Goal: Task Accomplishment & Management: Manage account settings

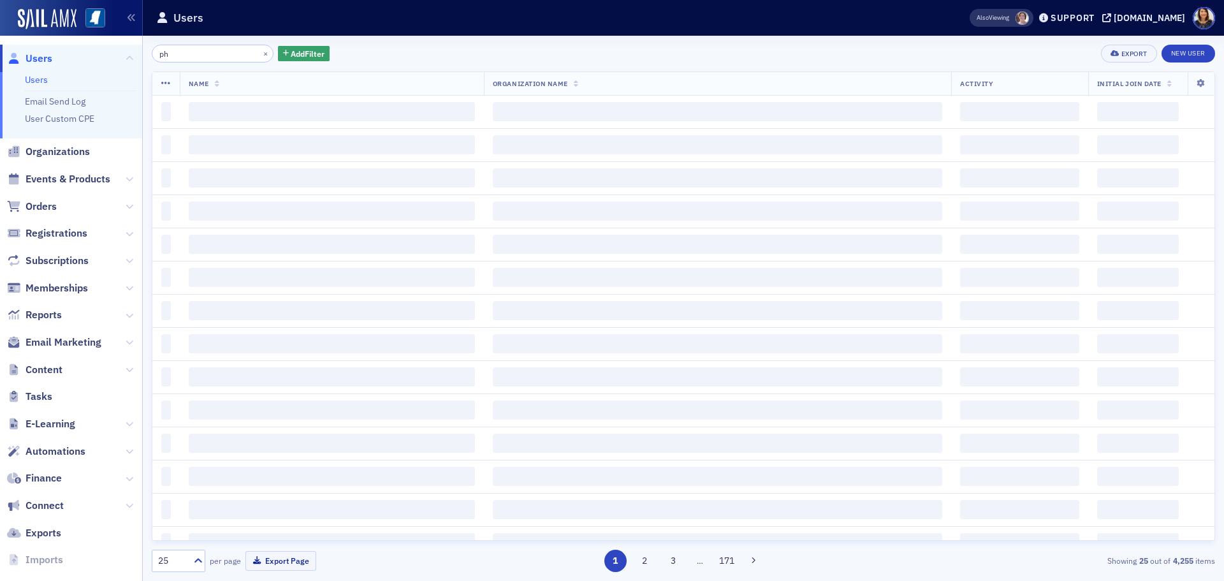
type input "p"
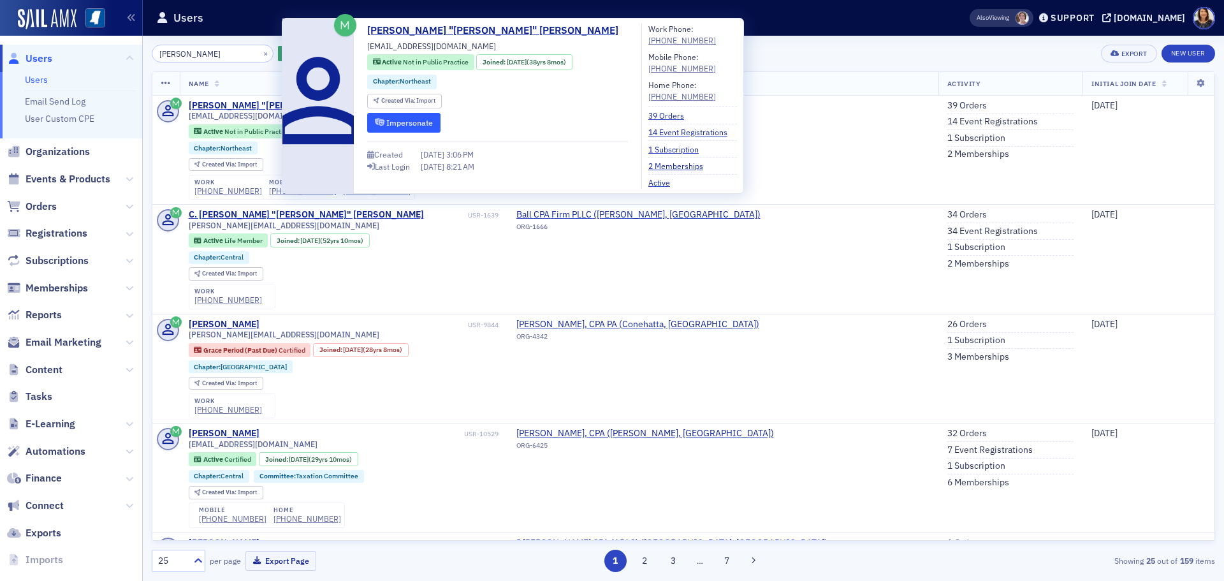
type input "[PERSON_NAME]"
click at [393, 125] on button "Impersonate" at bounding box center [403, 123] width 73 height 20
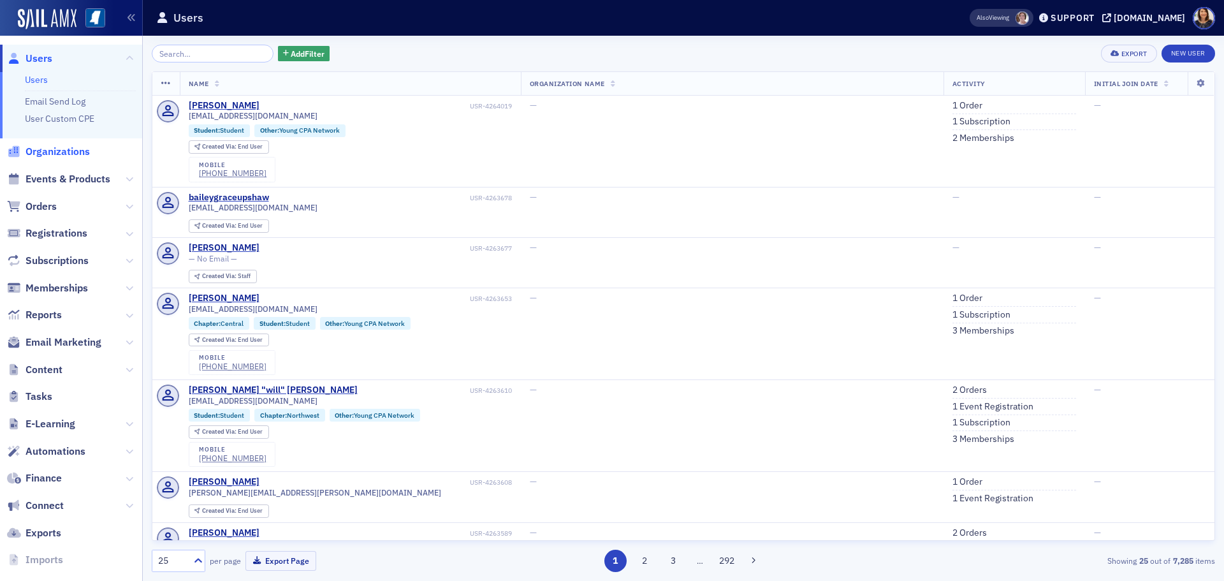
click at [64, 150] on span "Organizations" at bounding box center [58, 152] width 64 height 14
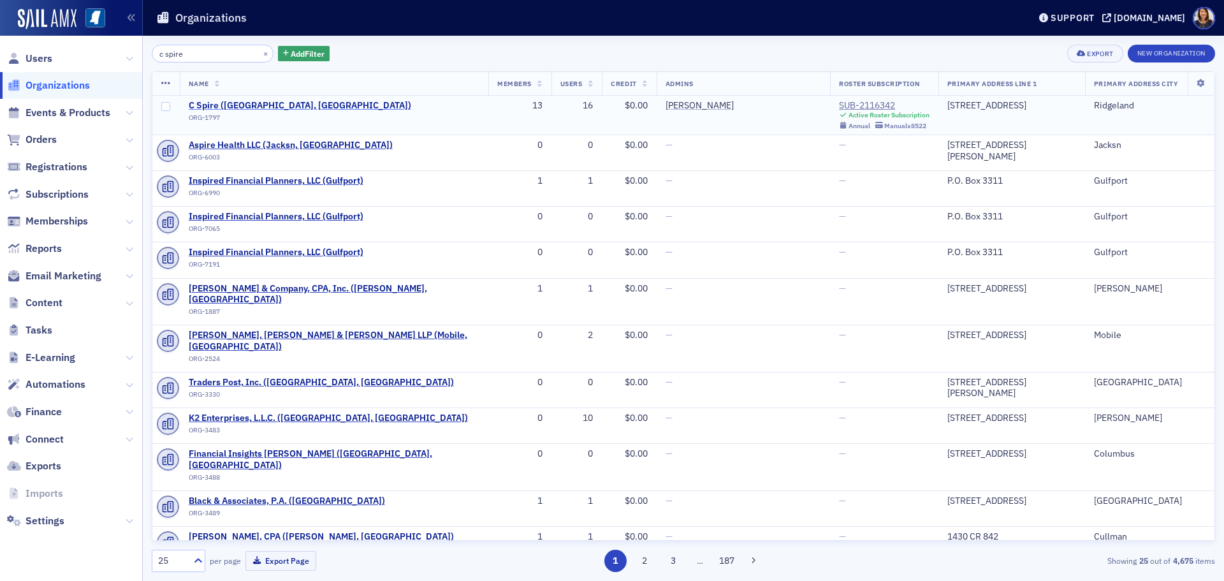
type input "c spire"
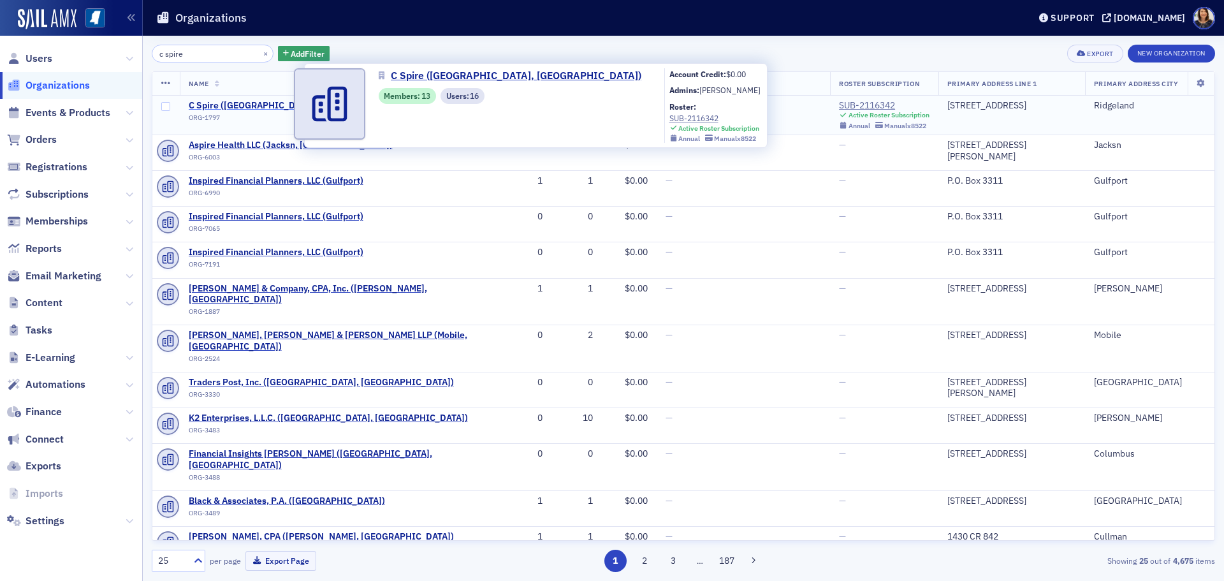
click at [255, 106] on span "C Spire (Ridgeland, MS)" at bounding box center [300, 105] width 223 height 11
select select "US"
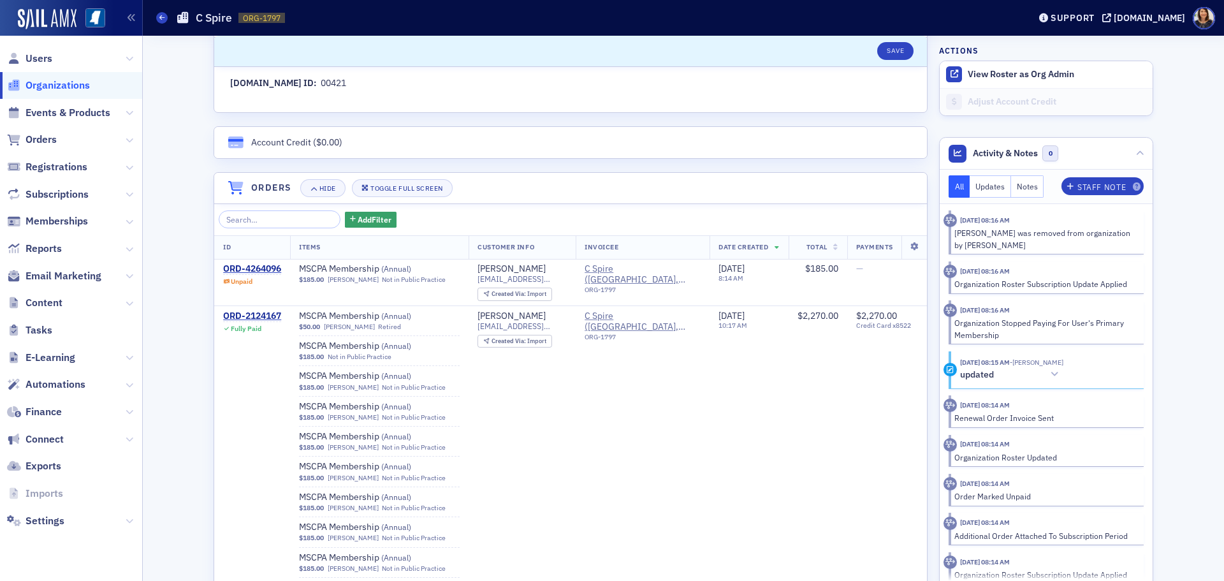
scroll to position [761, 0]
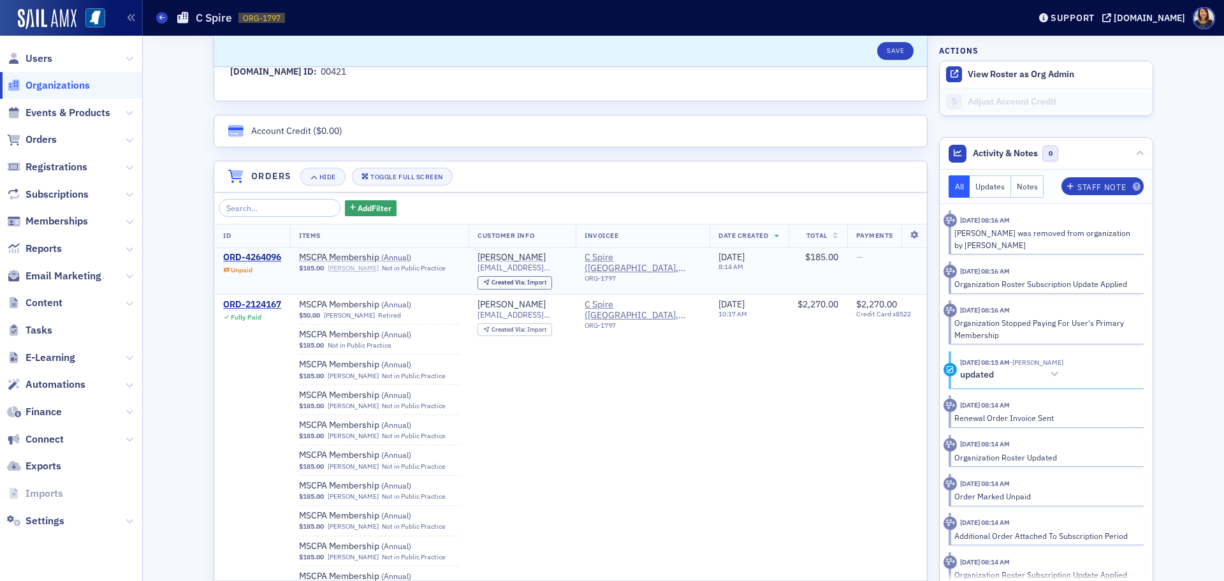
click at [344, 265] on link "Molly Mitchell" at bounding box center [353, 268] width 51 height 8
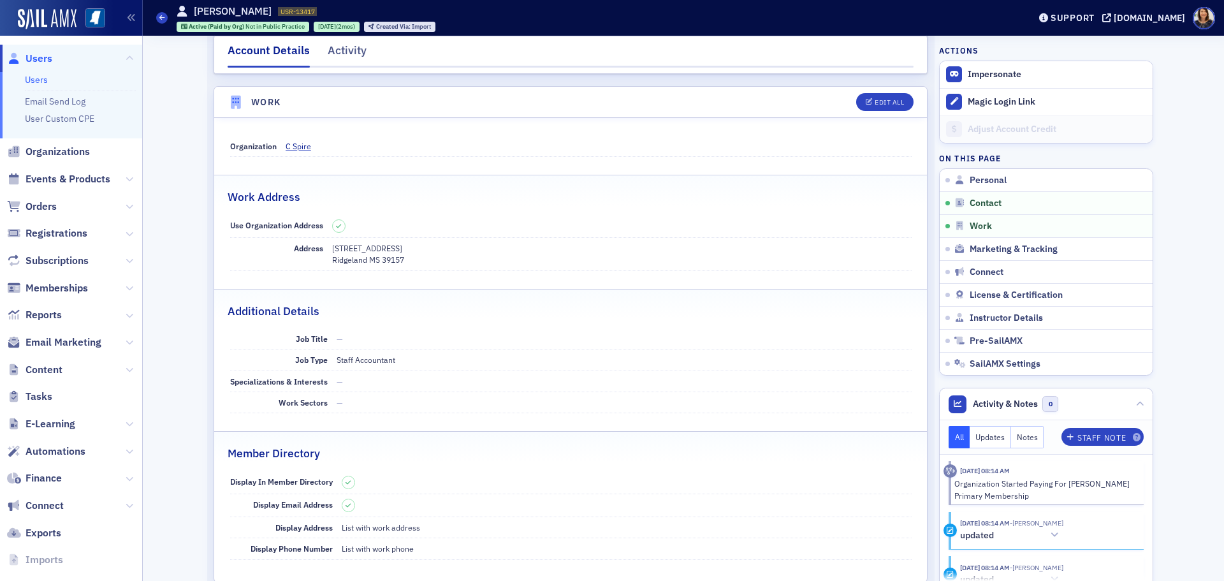
select select "US"
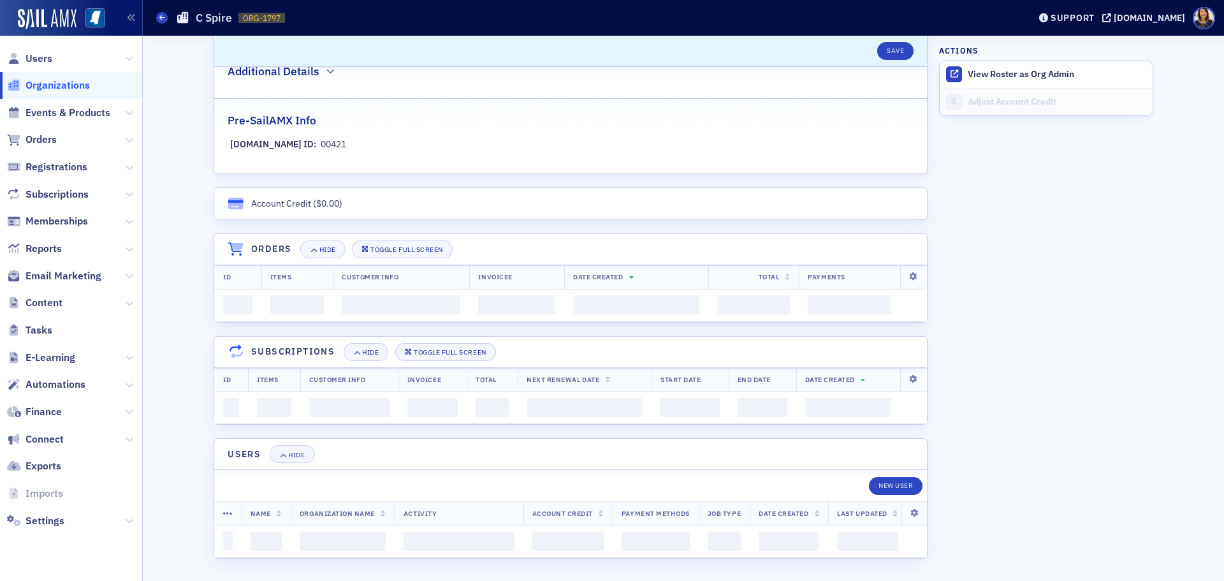
scroll to position [761, 0]
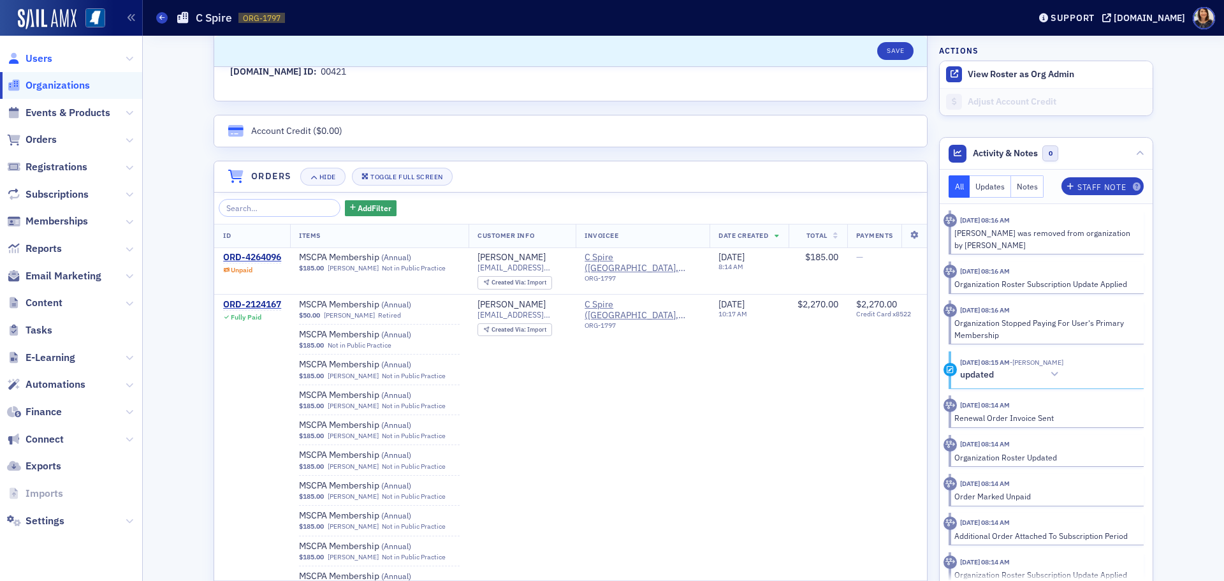
click at [35, 64] on span "Users" at bounding box center [39, 59] width 27 height 14
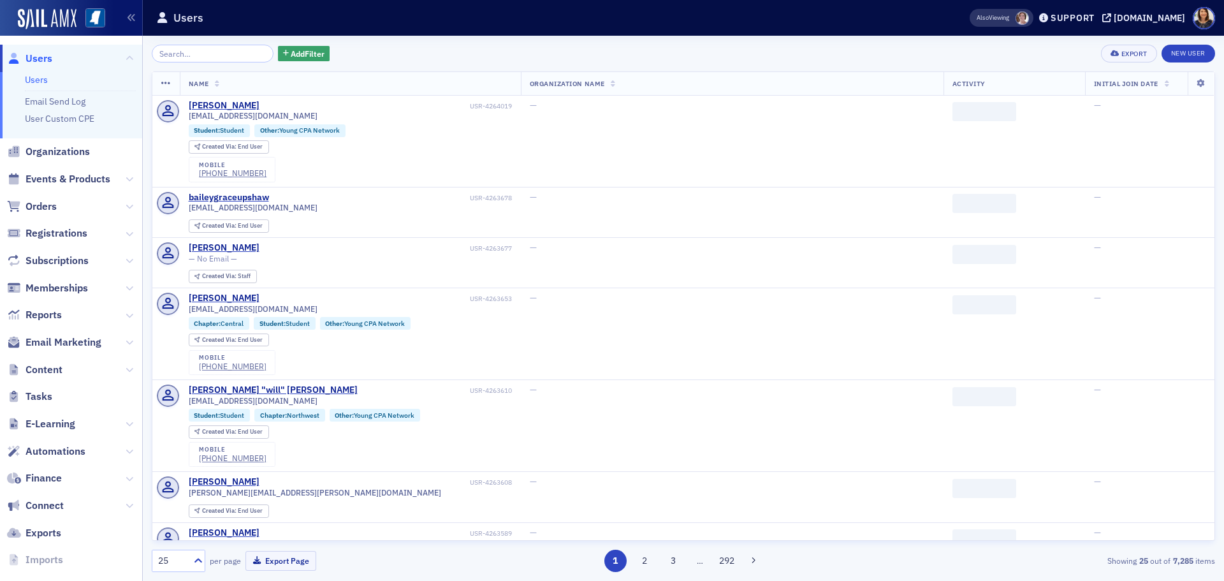
click at [230, 56] on input "search" at bounding box center [213, 54] width 122 height 18
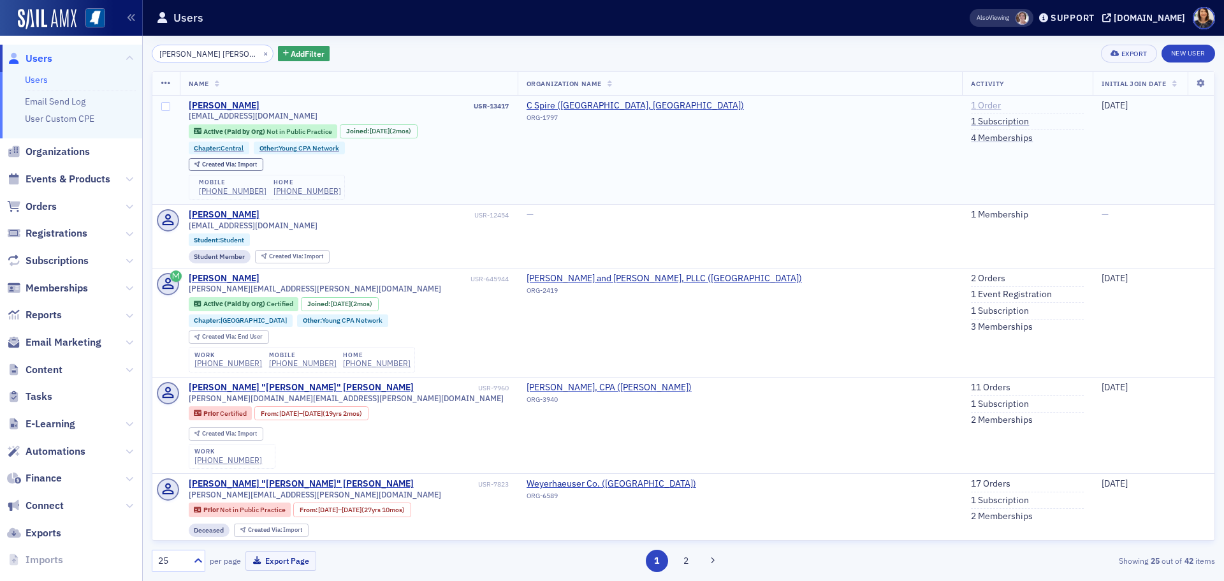
type input "molly mitch"
click at [971, 105] on link "1 Order" at bounding box center [986, 105] width 30 height 11
click at [971, 103] on link "1 Order" at bounding box center [986, 105] width 30 height 11
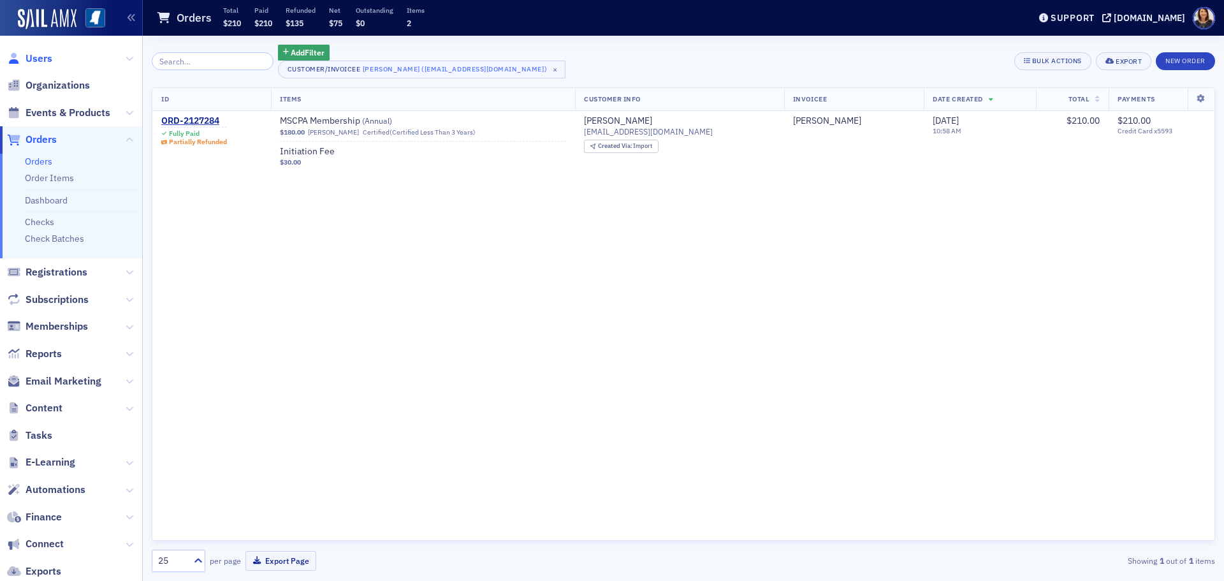
click at [36, 59] on span "Users" at bounding box center [39, 59] width 27 height 14
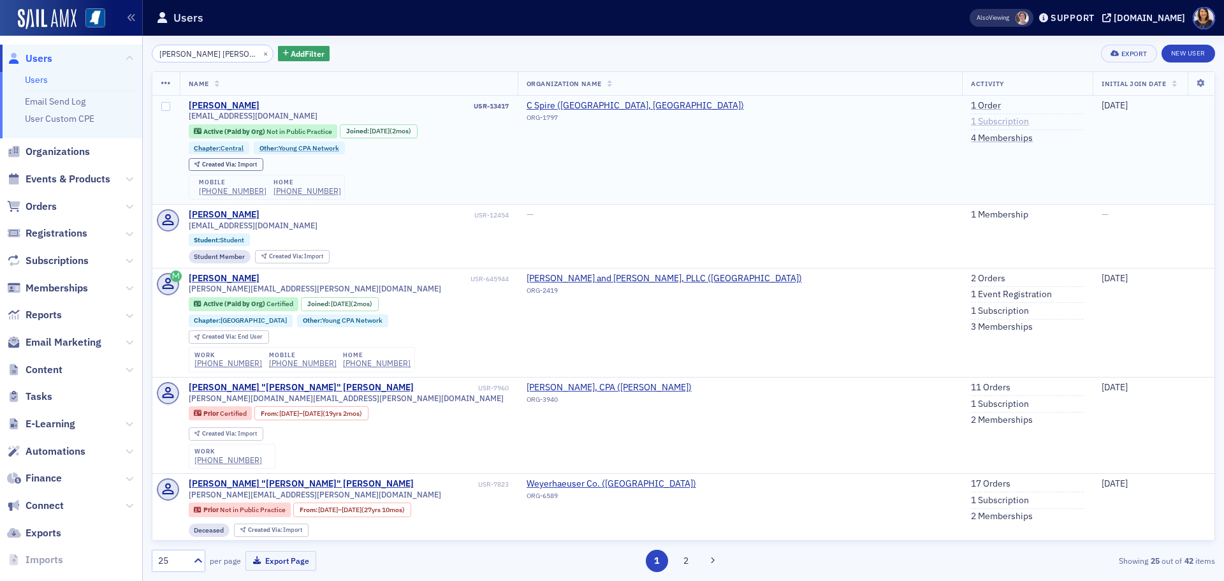
click at [971, 123] on link "1 Subscription" at bounding box center [1000, 121] width 58 height 11
click at [260, 52] on button "×" at bounding box center [265, 52] width 11 height 11
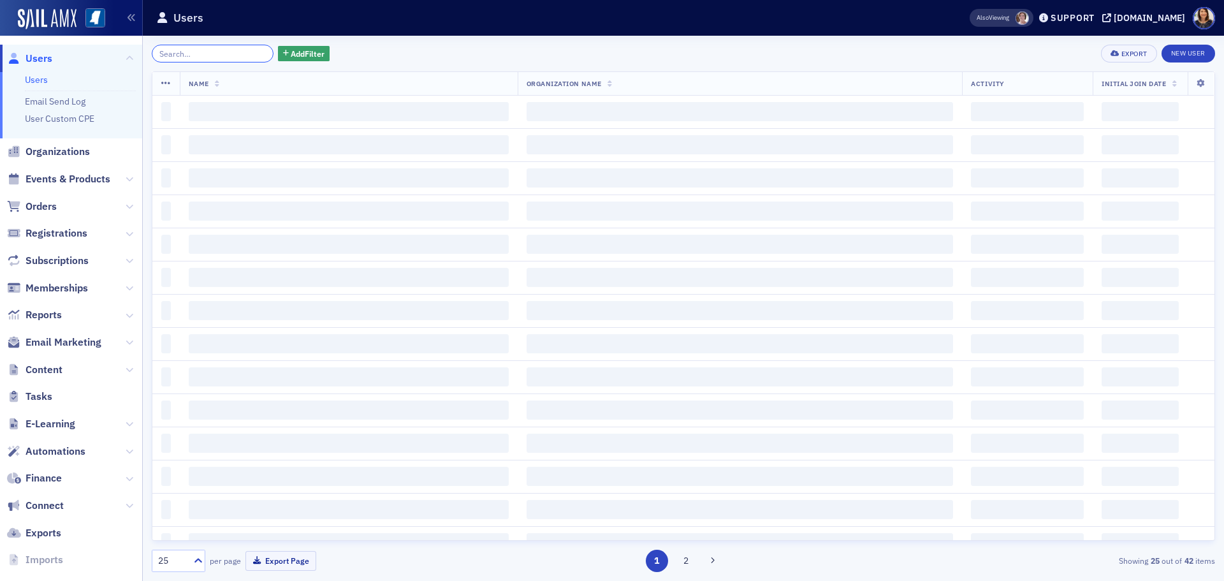
click at [237, 52] on input "search" at bounding box center [213, 54] width 122 height 18
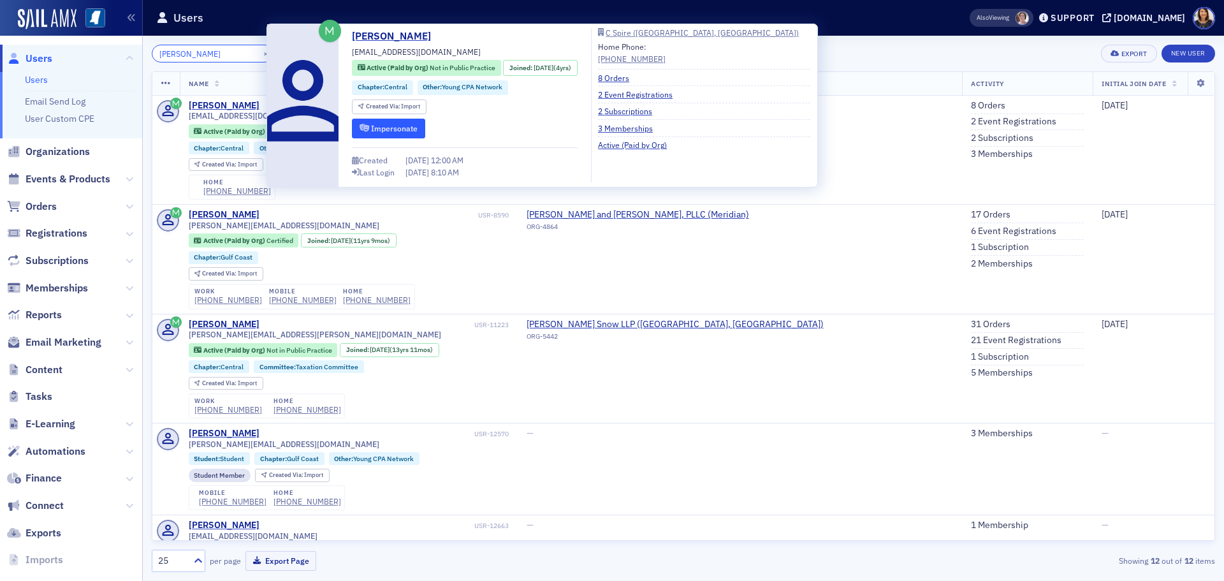
type input "samantha mcb"
click at [404, 129] on button "Impersonate" at bounding box center [388, 129] width 73 height 20
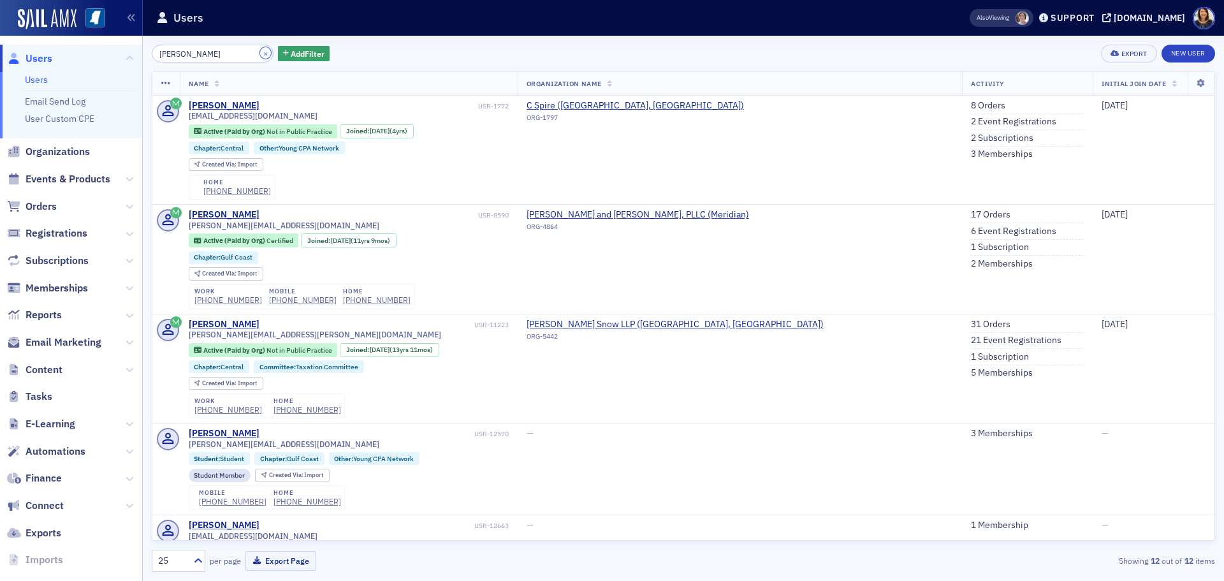
click at [260, 53] on button "×" at bounding box center [265, 52] width 11 height 11
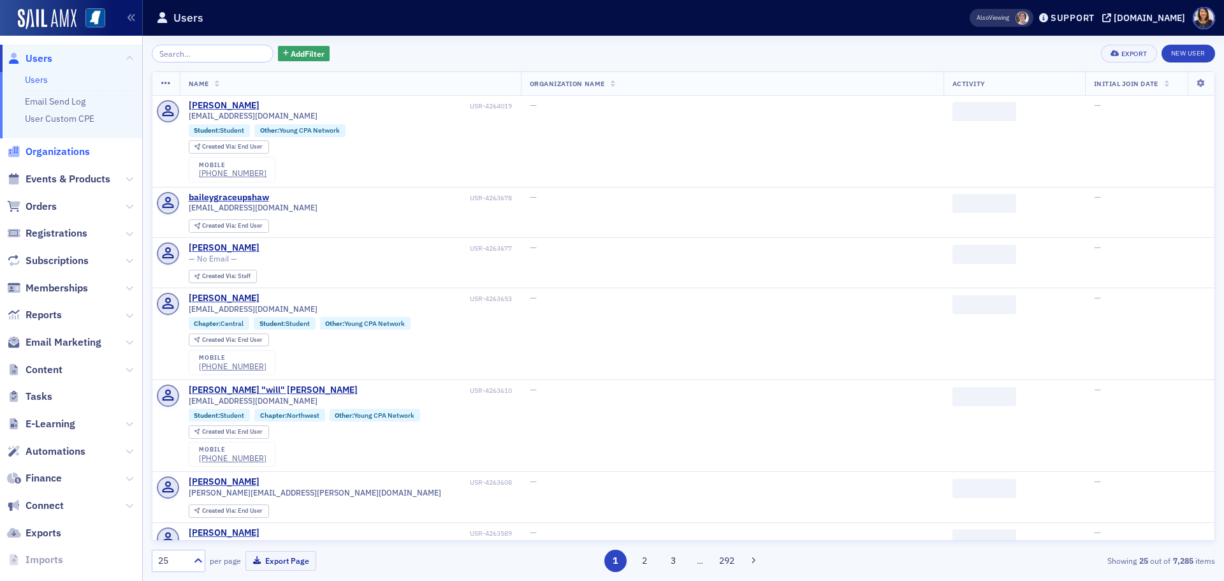
click at [70, 149] on span "Organizations" at bounding box center [58, 152] width 64 height 14
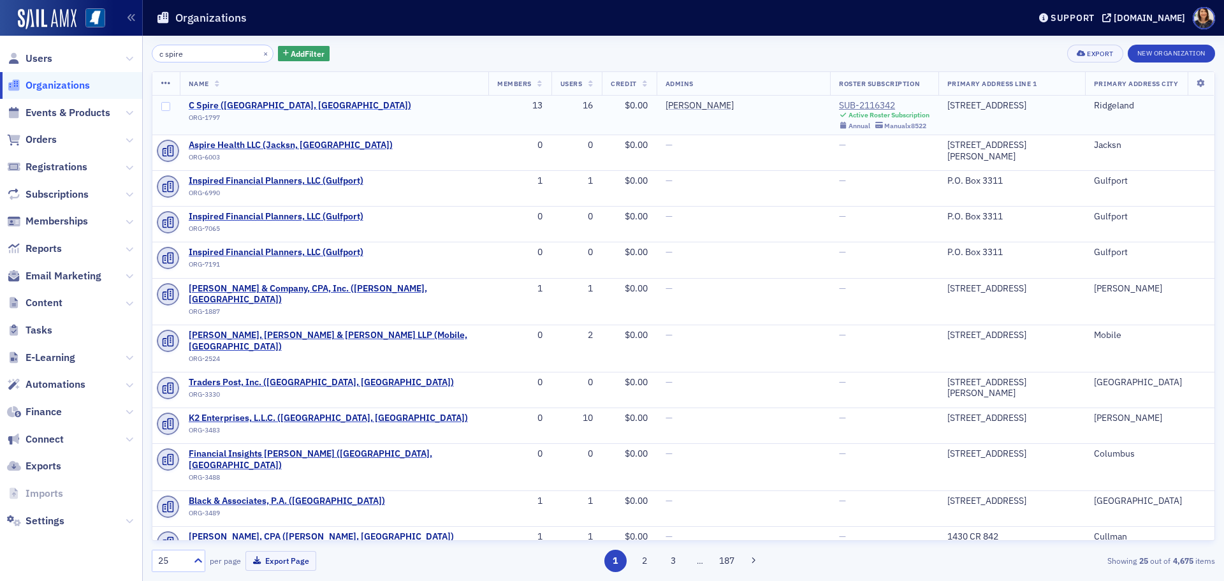
click at [245, 106] on span "C Spire (Ridgeland, MS)" at bounding box center [300, 105] width 223 height 11
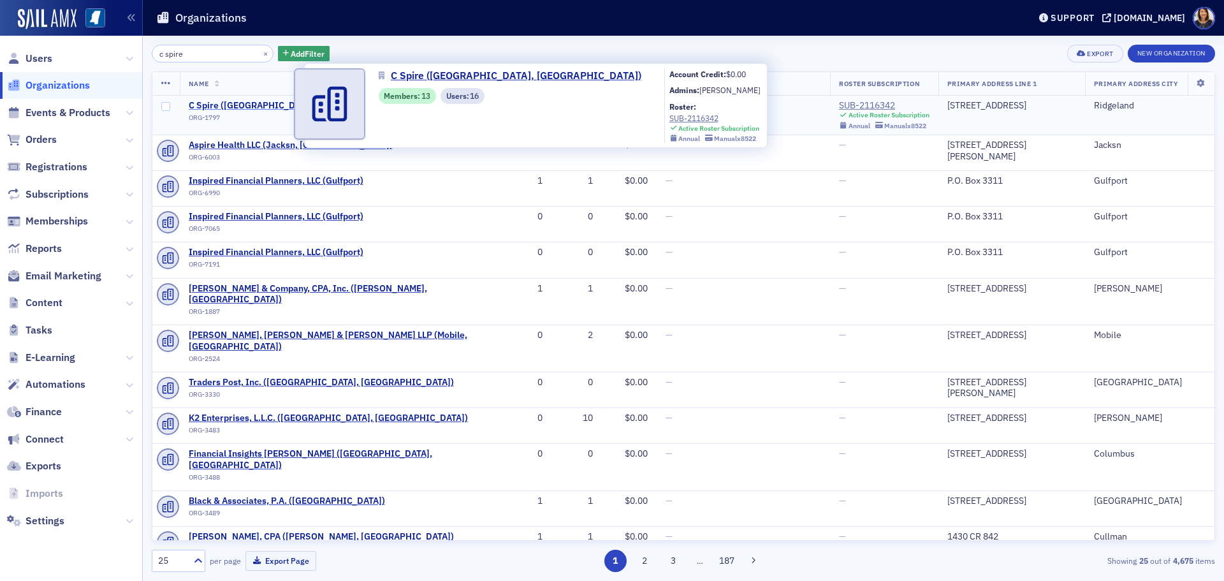
select select "US"
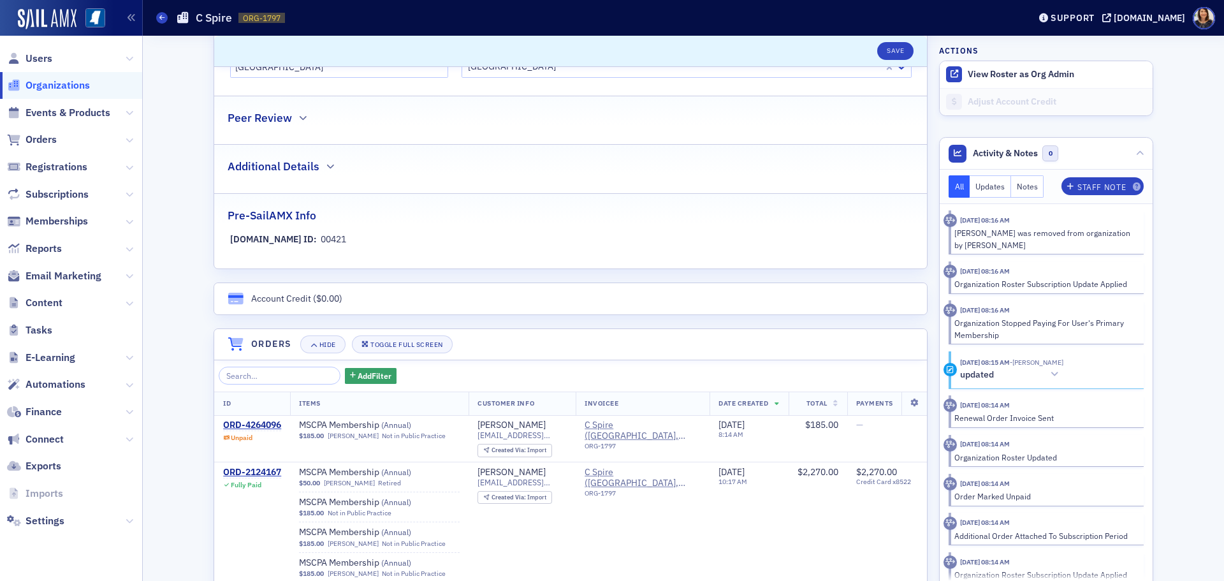
scroll to position [610, 0]
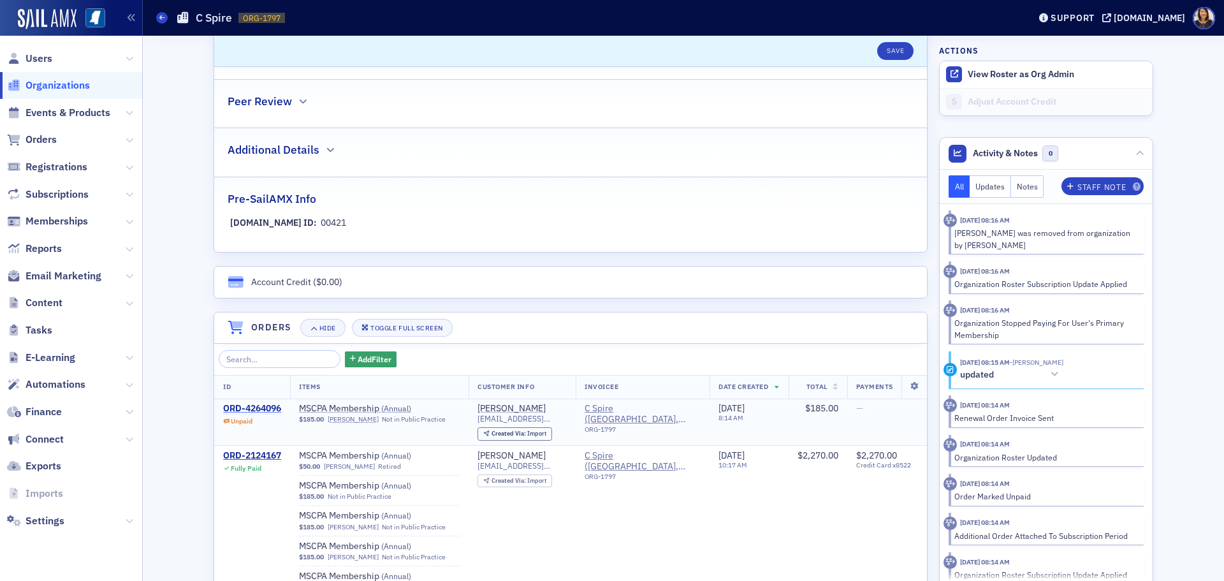
click at [261, 406] on div "ORD-4264096" at bounding box center [252, 408] width 58 height 11
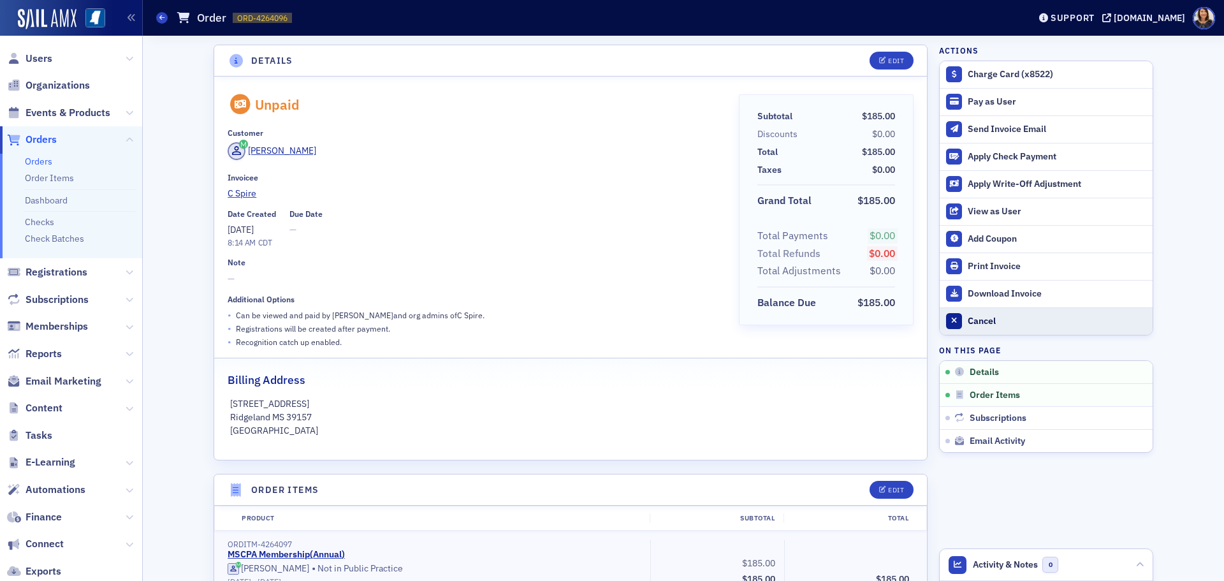
click at [978, 320] on div "Cancel" at bounding box center [1057, 321] width 179 height 11
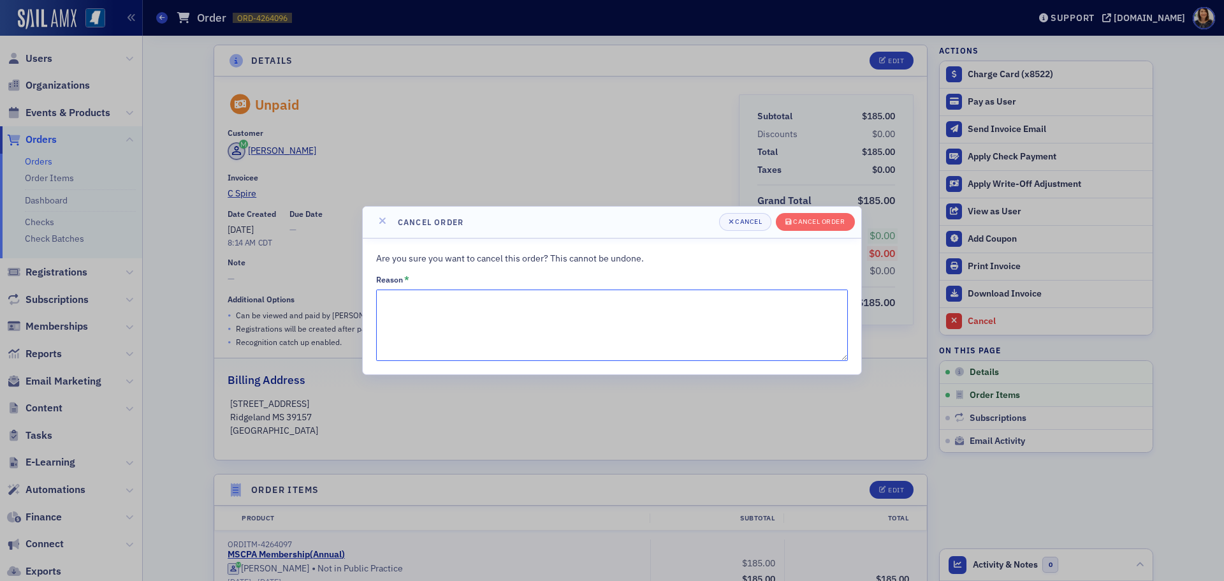
click at [464, 306] on textarea "Reason *" at bounding box center [612, 324] width 472 height 71
type textarea "paid by organization"
click at [830, 219] on div "Cancel order" at bounding box center [819, 221] width 52 height 7
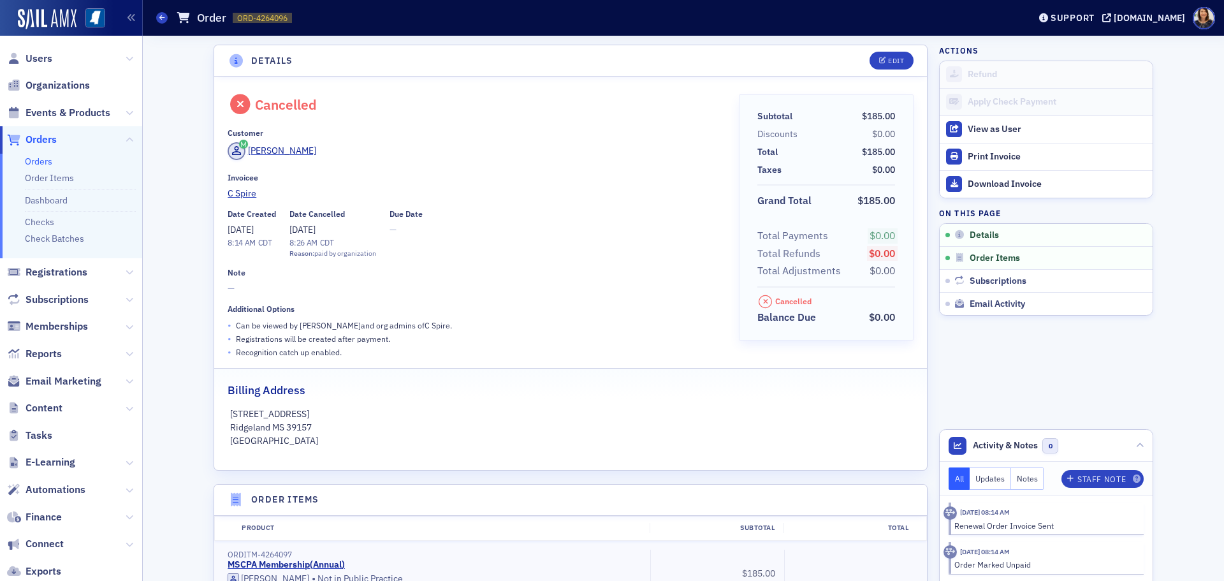
click at [40, 48] on span "Users" at bounding box center [71, 58] width 142 height 27
click at [30, 55] on span "Users" at bounding box center [39, 59] width 27 height 14
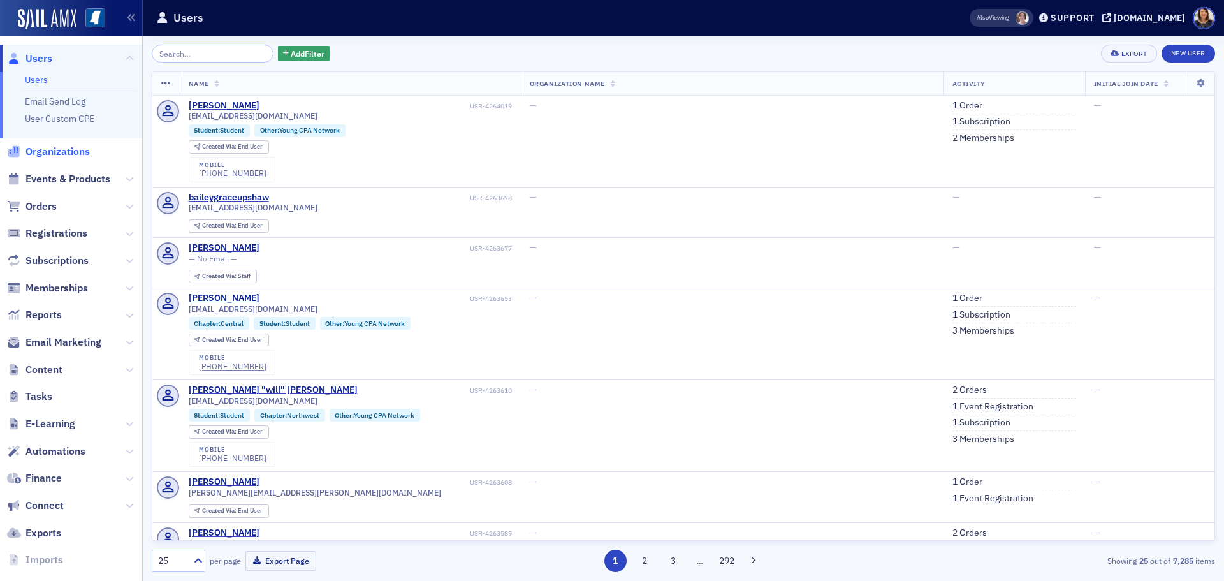
click at [50, 154] on span "Organizations" at bounding box center [58, 152] width 64 height 14
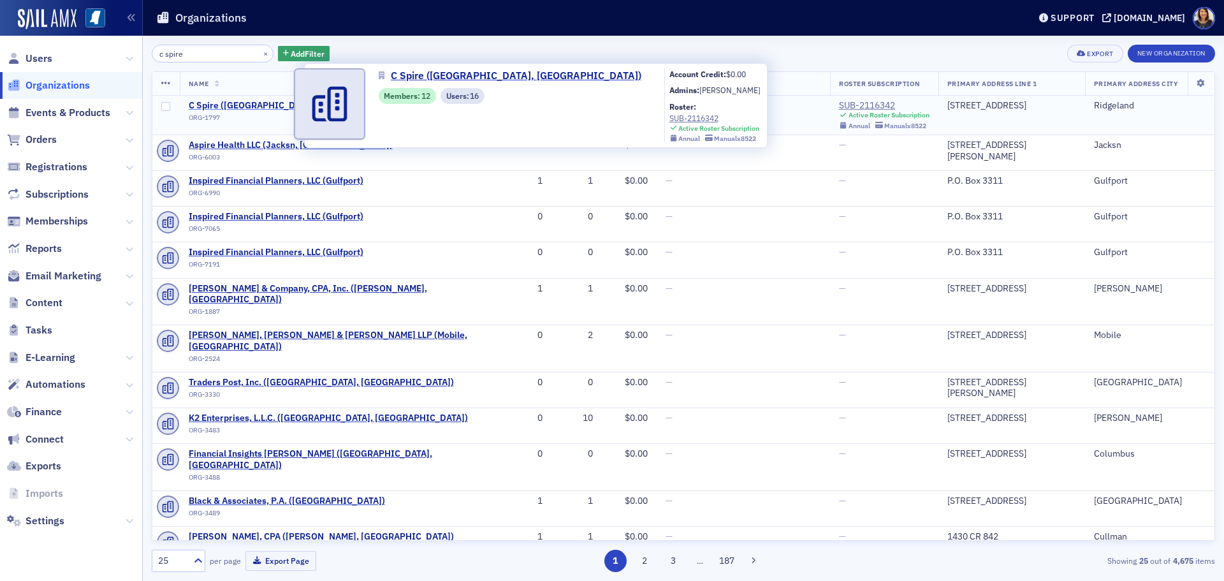
click at [248, 105] on span "C Spire (Ridgeland, MS)" at bounding box center [300, 105] width 223 height 11
select select "US"
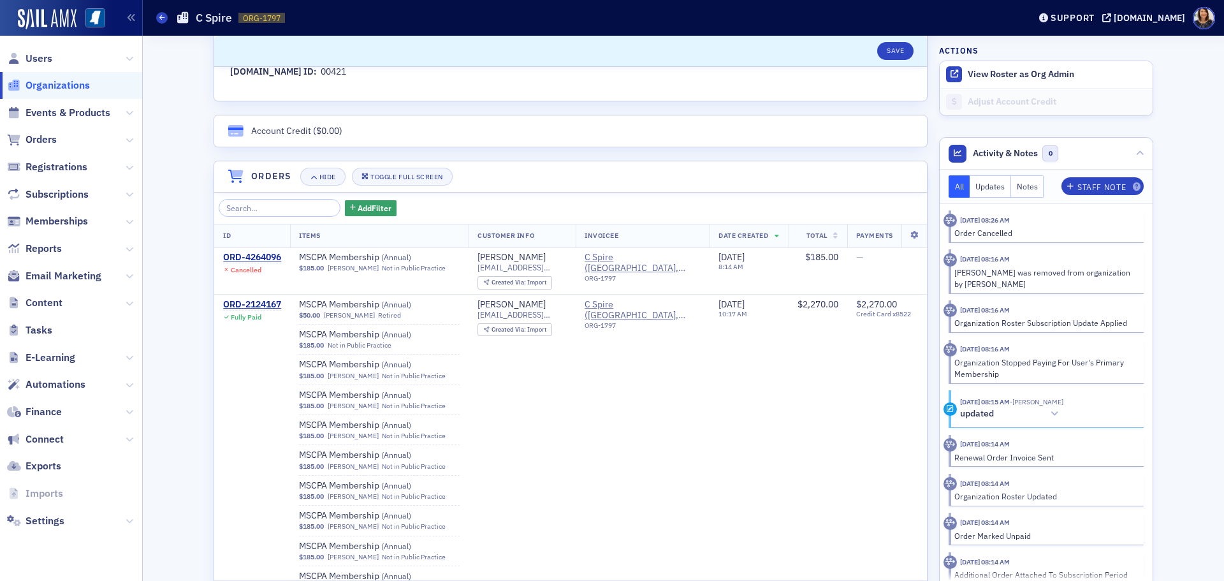
scroll to position [717, 0]
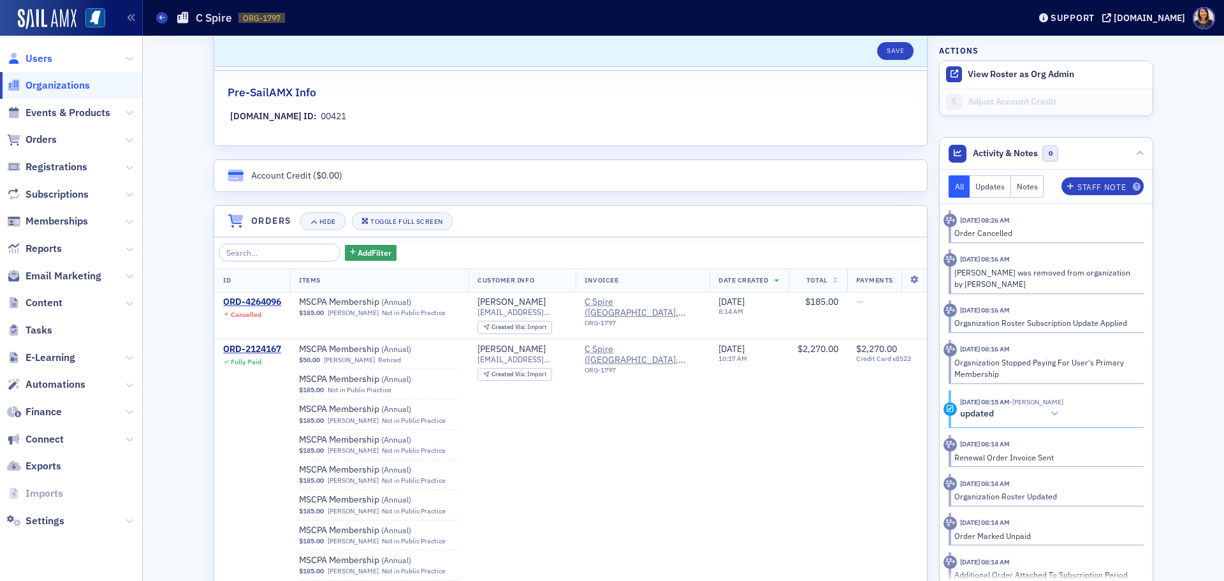
click at [40, 59] on span "Users" at bounding box center [39, 59] width 27 height 14
